Goal: Information Seeking & Learning: Learn about a topic

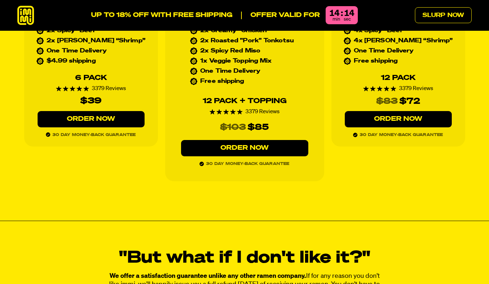
scroll to position [3362, 0]
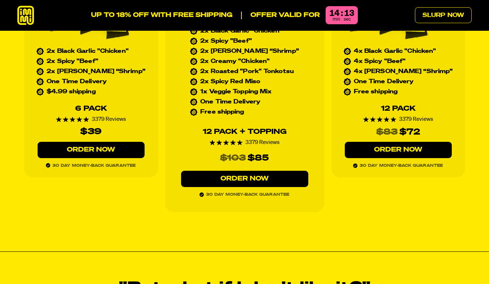
click at [119, 142] on link "Order Now" at bounding box center [91, 150] width 107 height 16
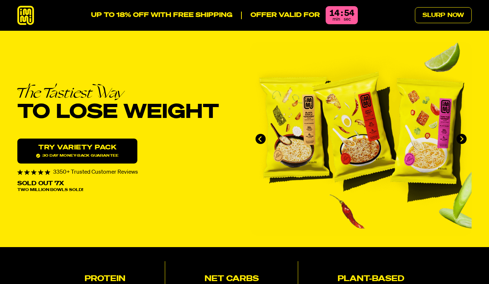
click at [456, 20] on link "Slurp Now" at bounding box center [443, 15] width 57 height 16
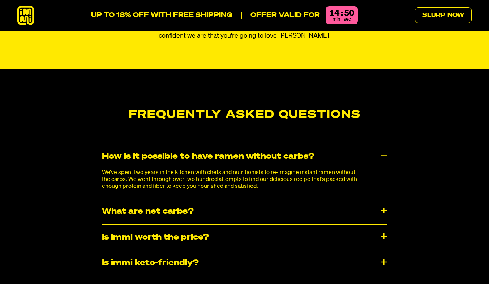
scroll to position [3759, 0]
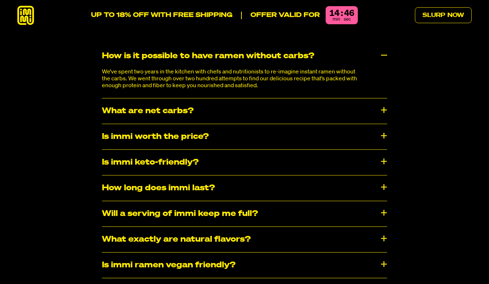
click at [306, 150] on div "Is immi keto-friendly?" at bounding box center [244, 162] width 285 height 25
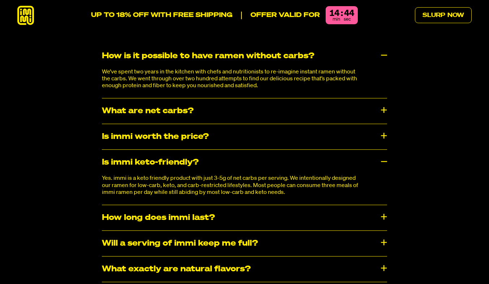
click at [307, 150] on div "Is immi keto-friendly?" at bounding box center [244, 162] width 285 height 25
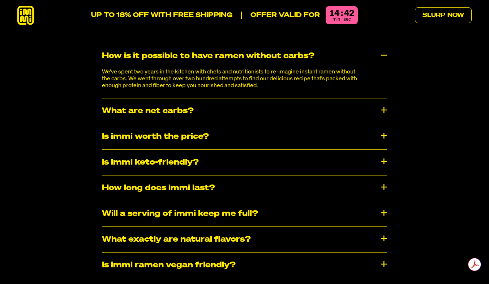
scroll to position [3831, 0]
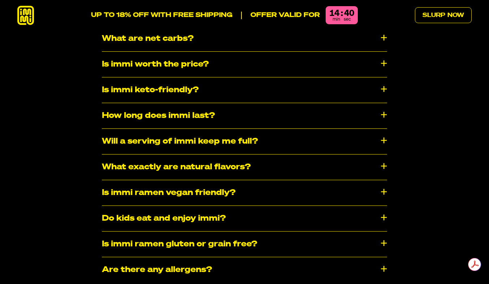
click at [274, 157] on div "What exactly are natural flavors?" at bounding box center [244, 166] width 285 height 25
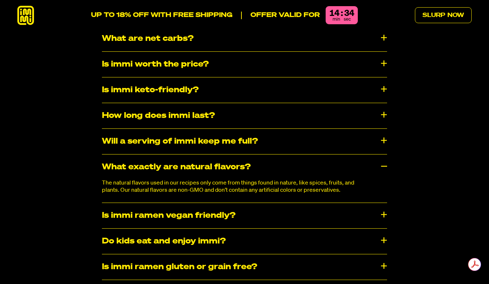
click at [275, 156] on div "What exactly are natural flavors?" at bounding box center [244, 166] width 285 height 25
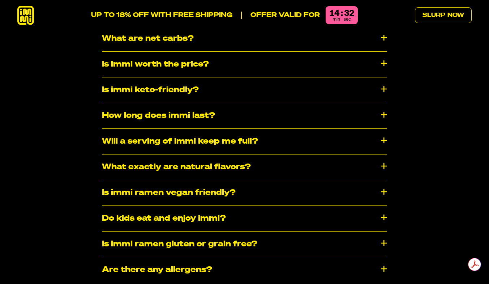
click at [277, 180] on div "Is immi ramen vegan friendly?" at bounding box center [244, 192] width 285 height 25
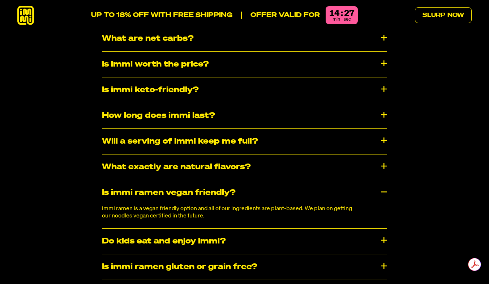
click at [277, 180] on div "Is immi ramen vegan friendly?" at bounding box center [244, 192] width 285 height 25
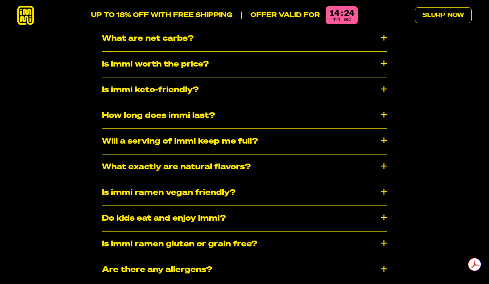
click at [264, 206] on div "Do kids eat and enjoy immi?" at bounding box center [244, 218] width 285 height 25
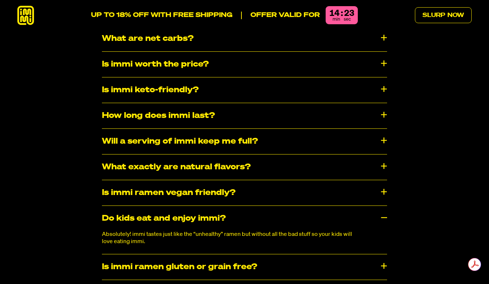
click at [264, 194] on li "Is immi ramen vegan friendly? immi ramen is a vegan friendly option and all of …" at bounding box center [244, 193] width 285 height 26
click at [263, 206] on div "Do kids eat and enjoy immi?" at bounding box center [244, 218] width 285 height 25
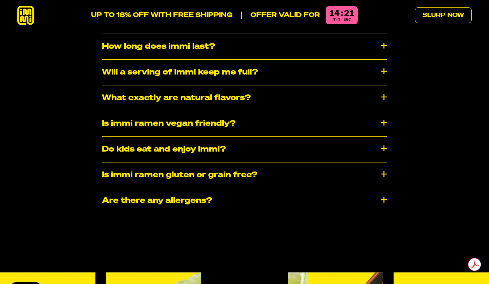
scroll to position [3903, 0]
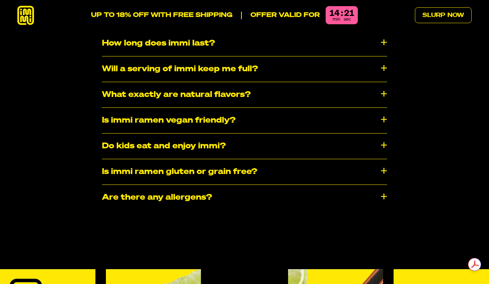
click at [268, 162] on div "Is immi ramen gluten or grain free?" at bounding box center [244, 171] width 285 height 25
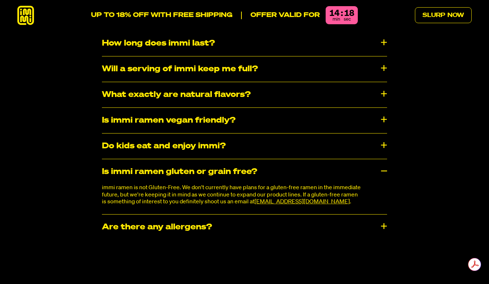
click at [268, 162] on div "Is immi ramen gluten or grain free?" at bounding box center [244, 171] width 285 height 25
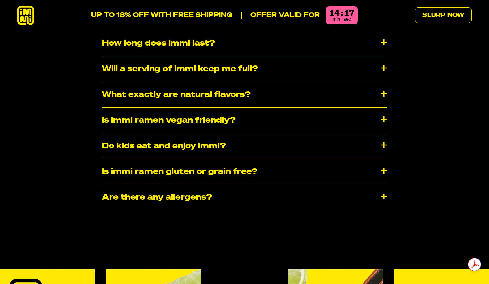
click at [265, 185] on div "​​Are there any allergens?" at bounding box center [244, 197] width 285 height 25
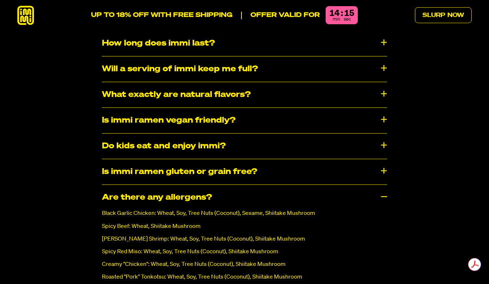
click at [265, 185] on div "​​Are there any allergens?" at bounding box center [244, 197] width 285 height 25
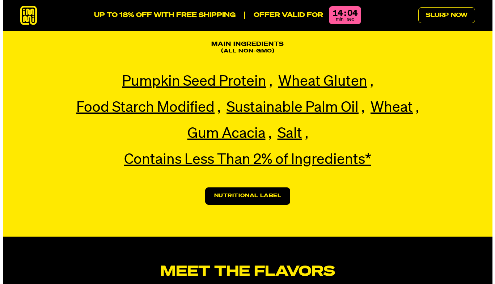
scroll to position [1798, 0]
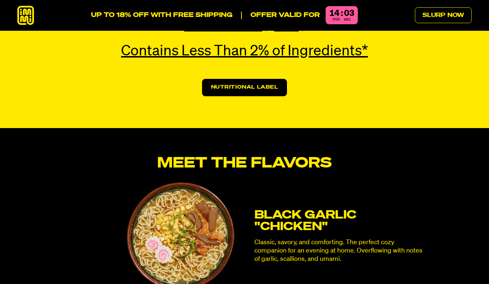
click at [265, 79] on link "Nutritional Label" at bounding box center [244, 87] width 85 height 17
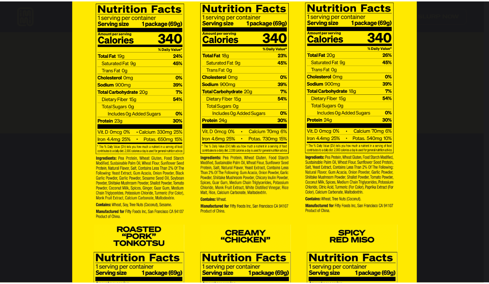
scroll to position [0, 0]
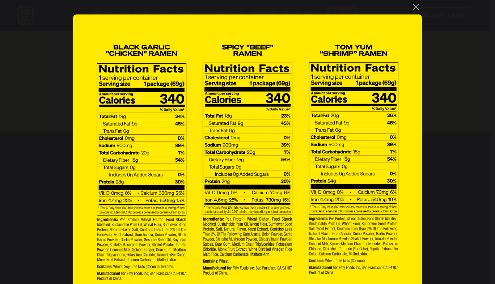
click at [418, 5] on button "You can close this modal content with the ESC key" at bounding box center [415, 7] width 12 height 12
